Goal: Obtain resource: Obtain resource

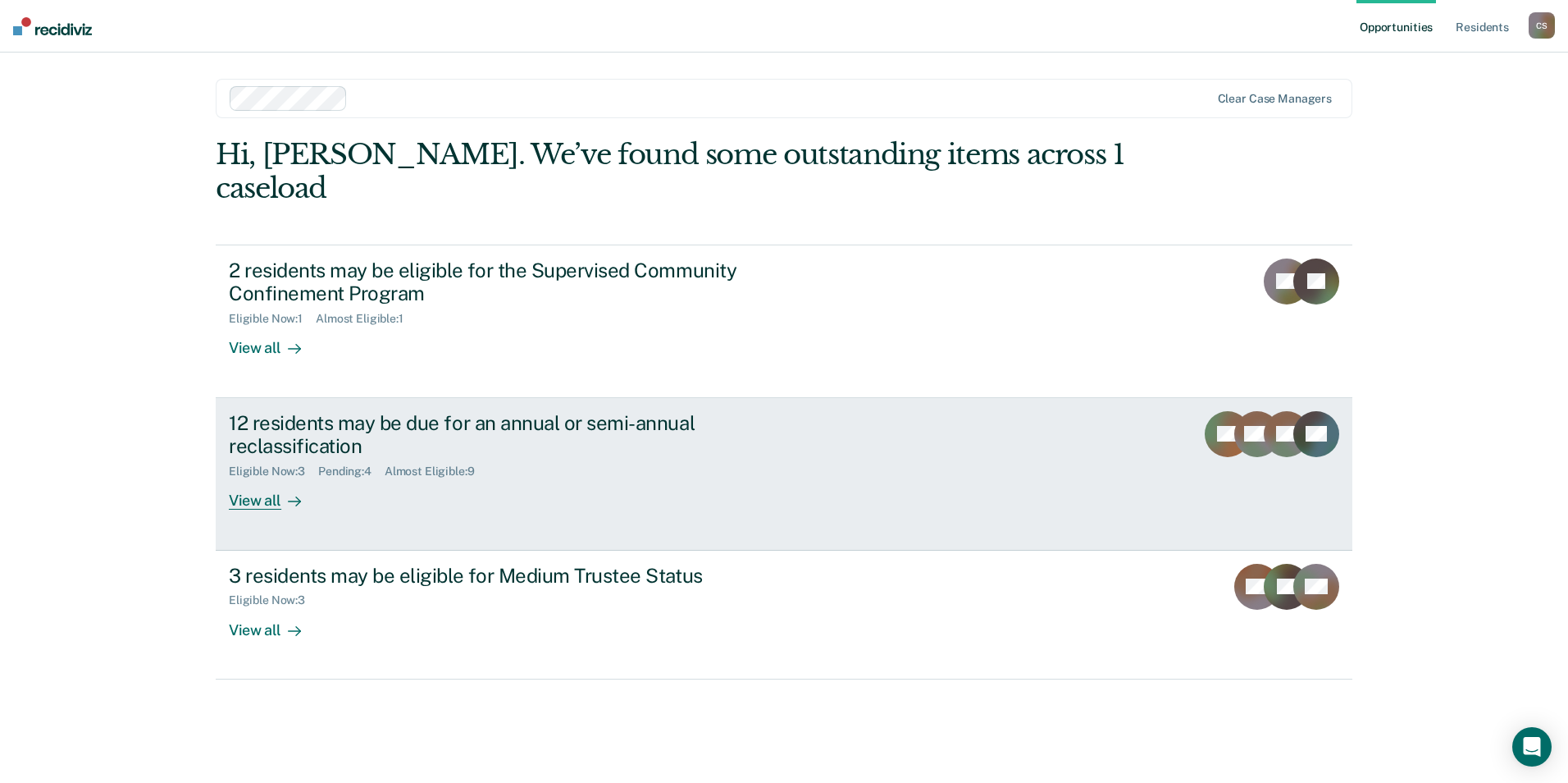
click at [317, 411] on div "12 residents may be due for an annual or semi-annual reclassification" at bounding box center [517, 435] width 576 height 48
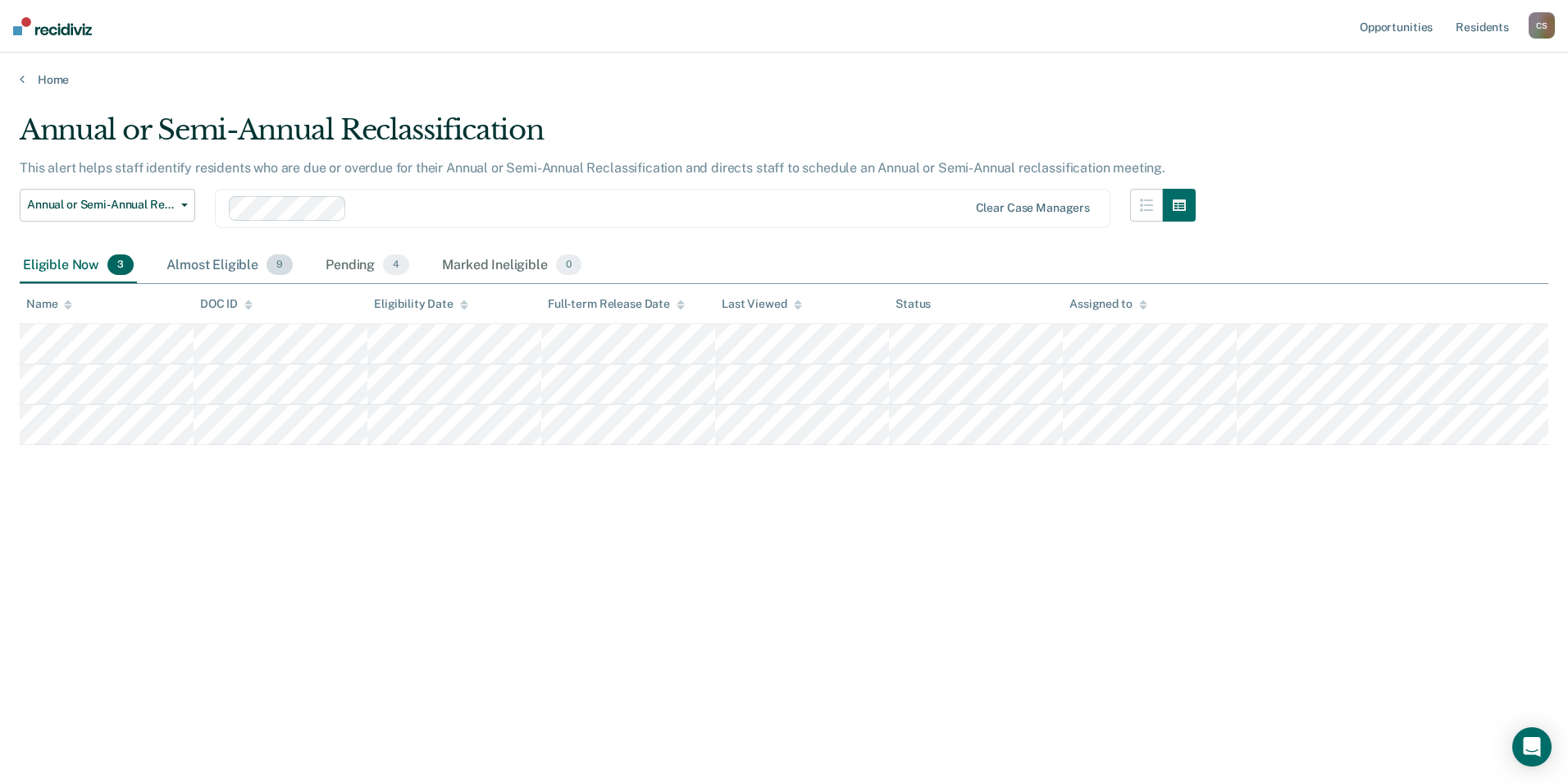
click at [221, 267] on div "Almost Eligible 9" at bounding box center [230, 265] width 133 height 36
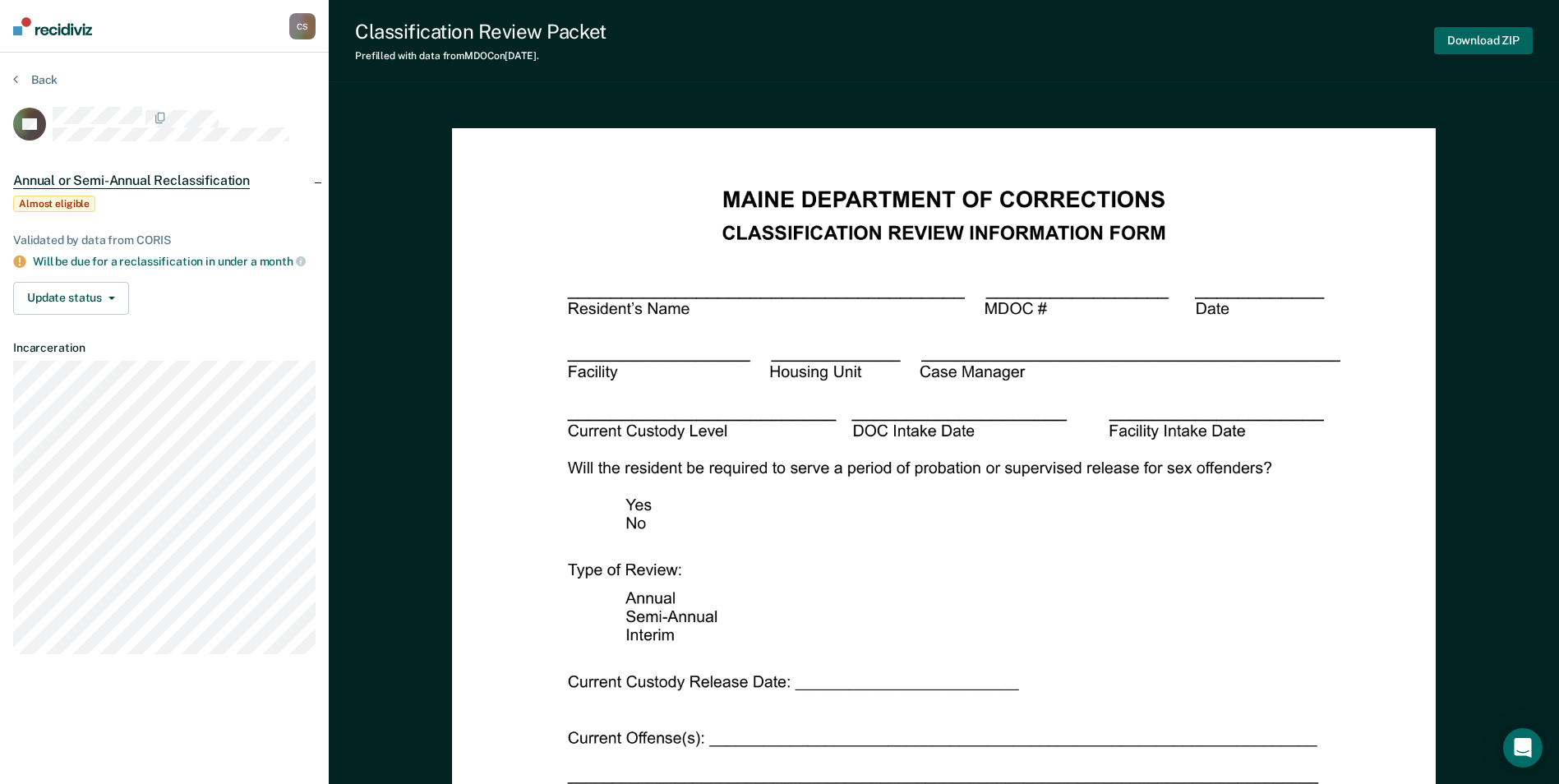
click at [1474, 34] on button "Download ZIP" at bounding box center [1483, 40] width 99 height 27
